Goal: Task Accomplishment & Management: Manage account settings

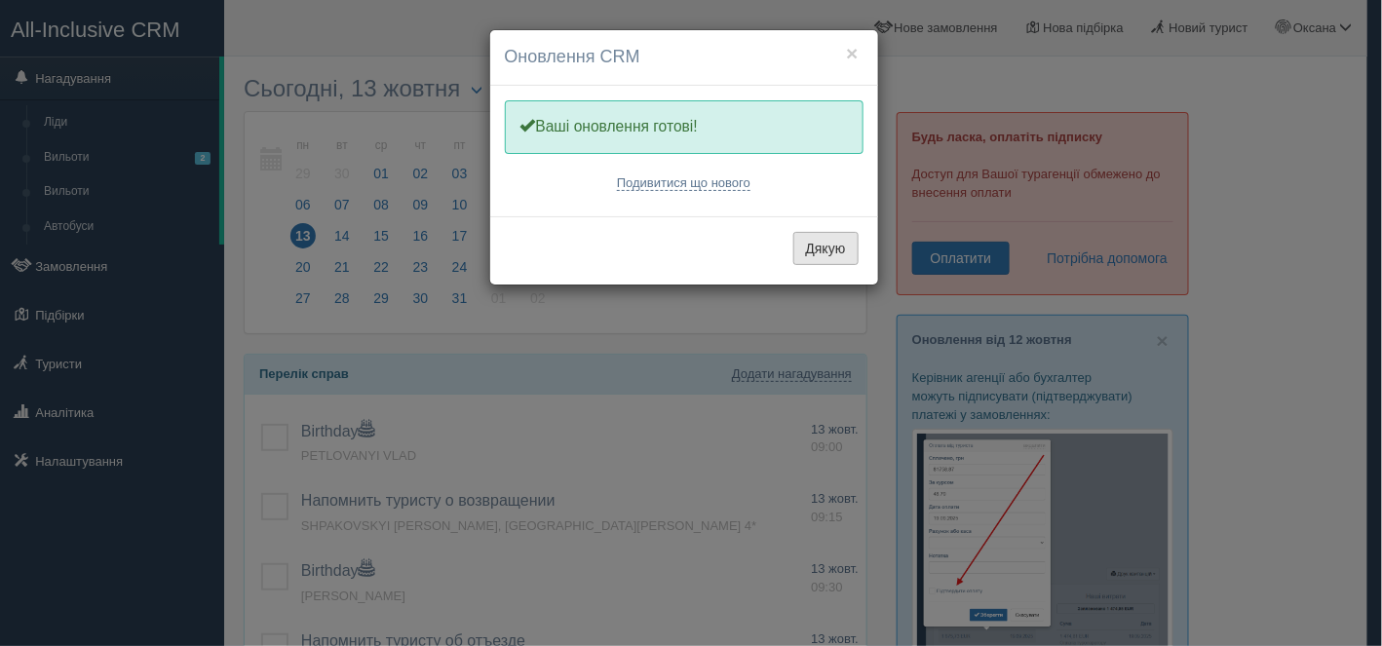
click at [814, 258] on button "Дякую" at bounding box center [826, 248] width 65 height 33
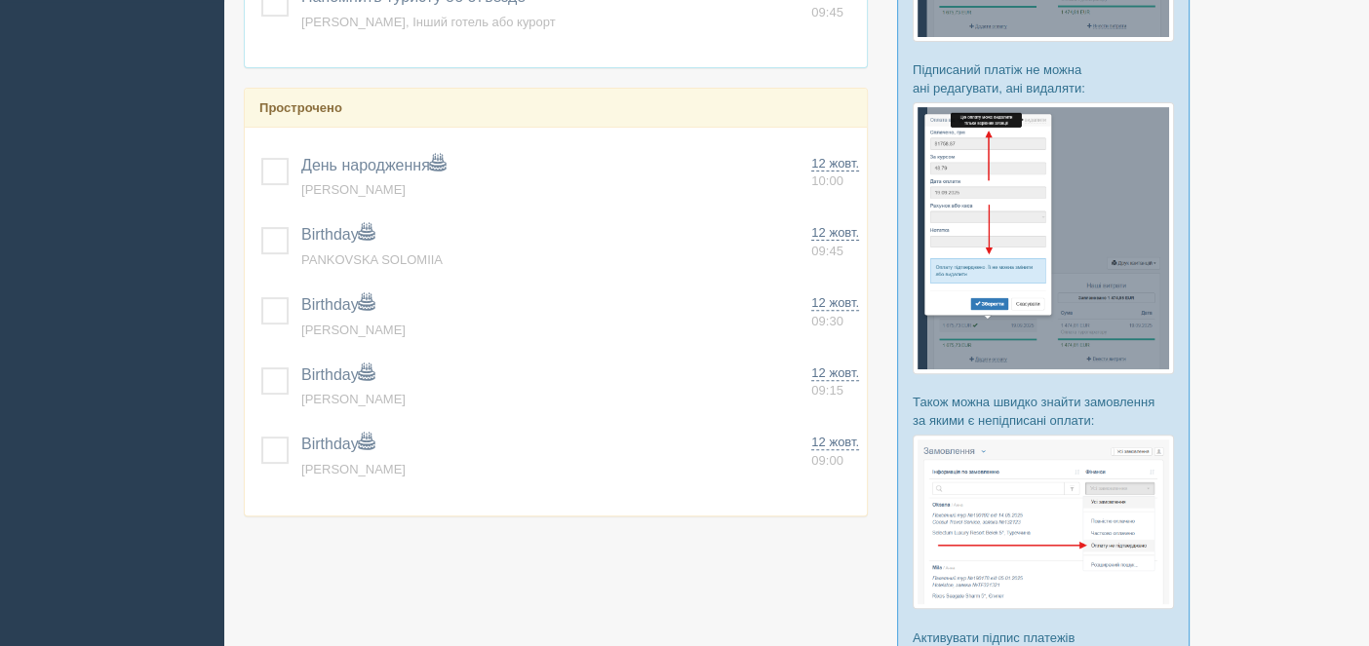
scroll to position [682, 0]
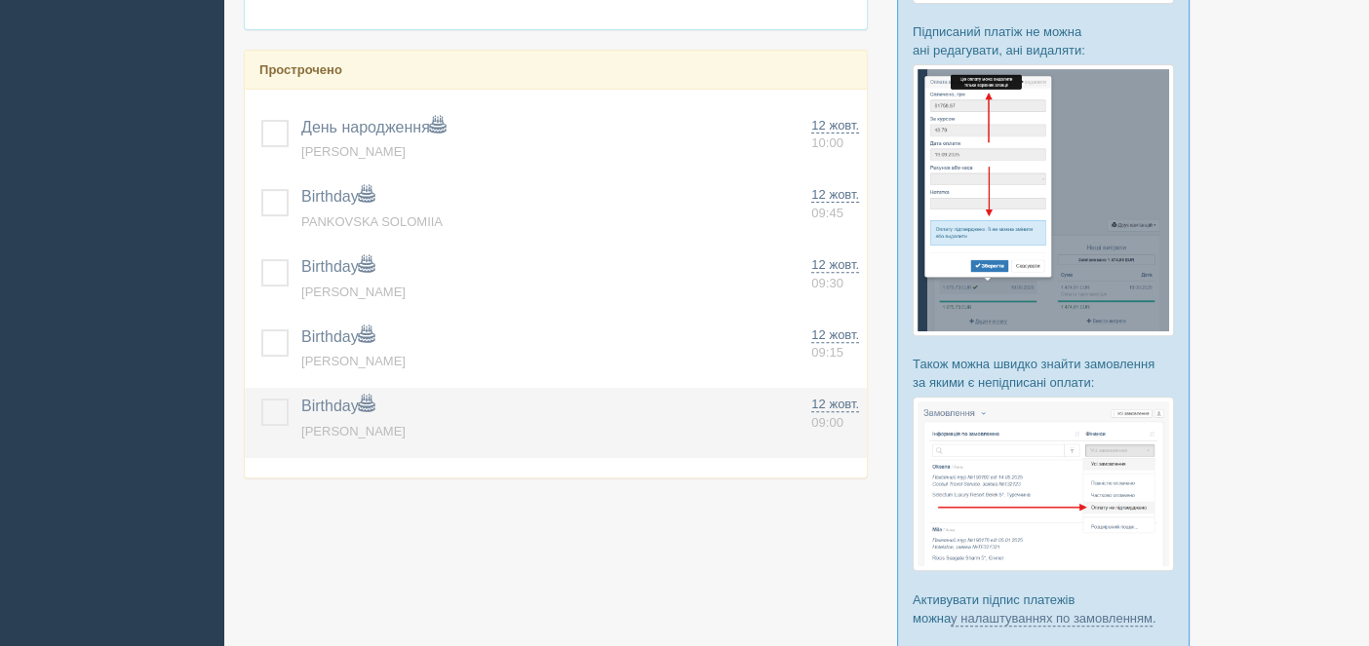
click at [261, 399] on label at bounding box center [261, 399] width 0 height 0
click at [0, 0] on input "checkbox" at bounding box center [0, 0] width 0 height 0
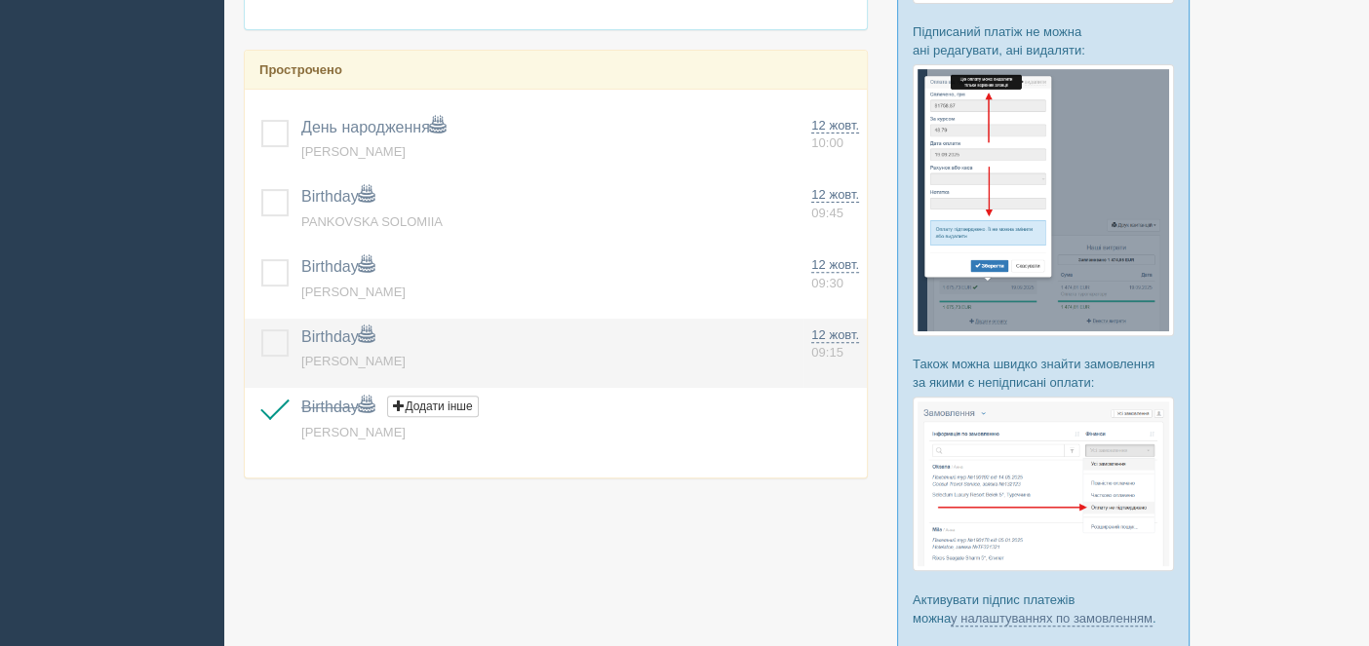
click at [261, 330] on label at bounding box center [261, 330] width 0 height 0
click at [0, 0] on input "checkbox" at bounding box center [0, 0] width 0 height 0
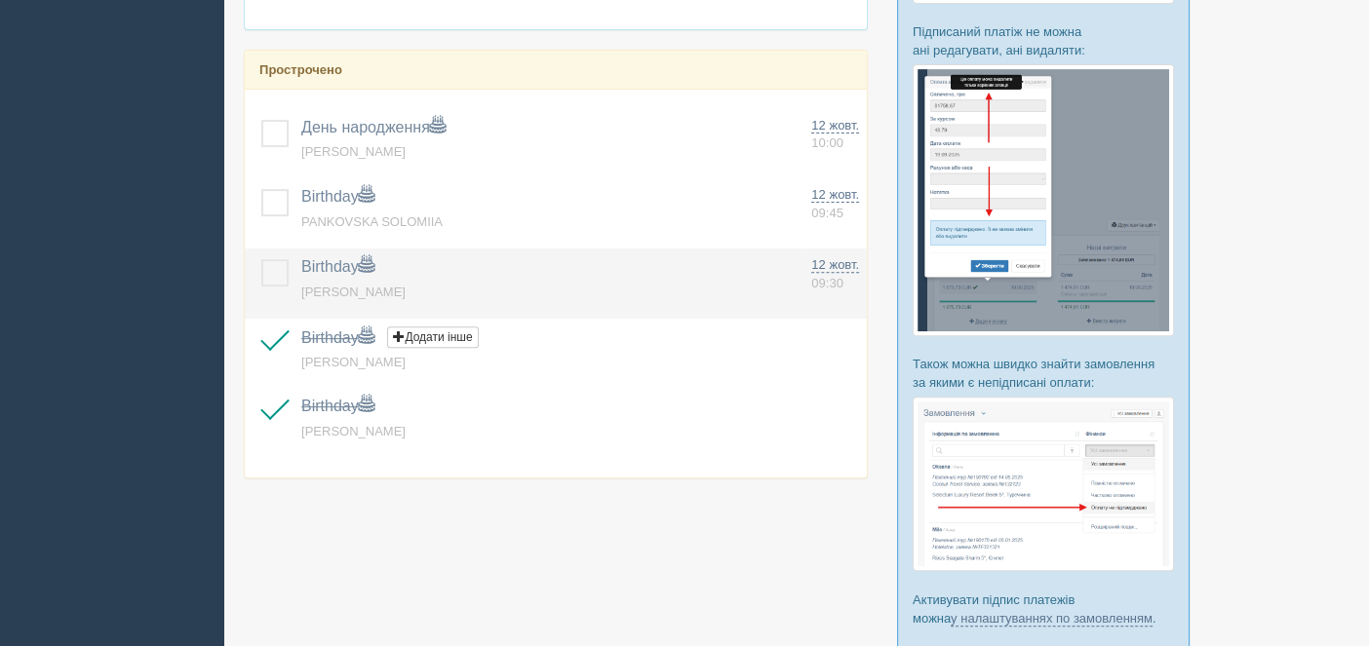
drag, startPoint x: 286, startPoint y: 275, endPoint x: 248, endPoint y: 308, distance: 50.4
click at [261, 259] on label at bounding box center [261, 259] width 0 height 0
click at [0, 0] on input "checkbox" at bounding box center [0, 0] width 0 height 0
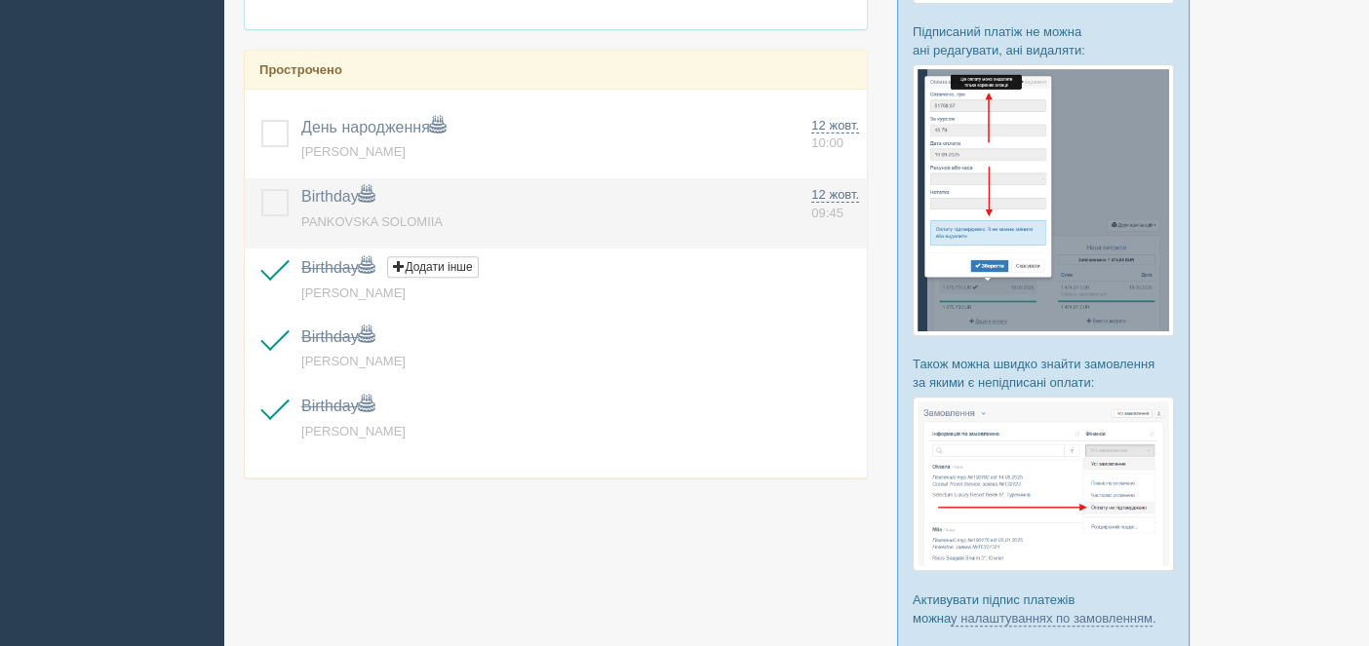
click at [261, 189] on label at bounding box center [261, 189] width 0 height 0
click at [0, 0] on input "checkbox" at bounding box center [0, 0] width 0 height 0
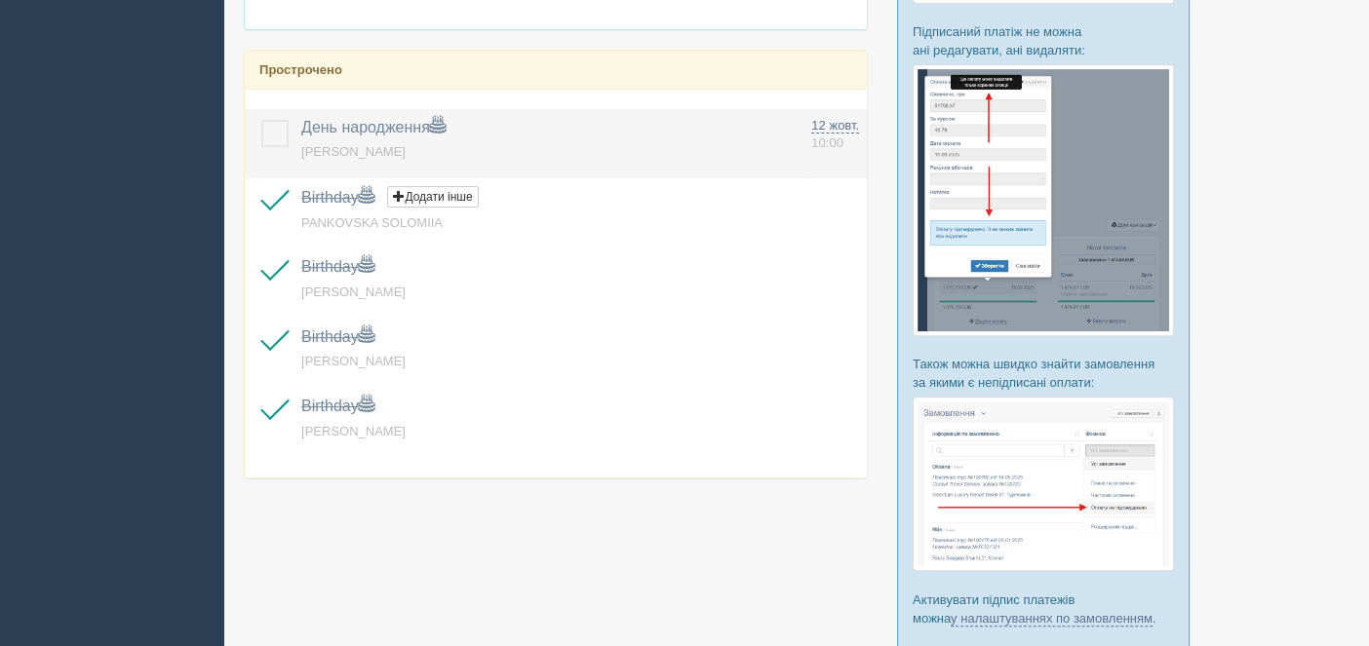
click at [261, 120] on label at bounding box center [261, 120] width 0 height 0
click at [0, 0] on input "checkbox" at bounding box center [0, 0] width 0 height 0
